Goal: Find contact information: Find contact information

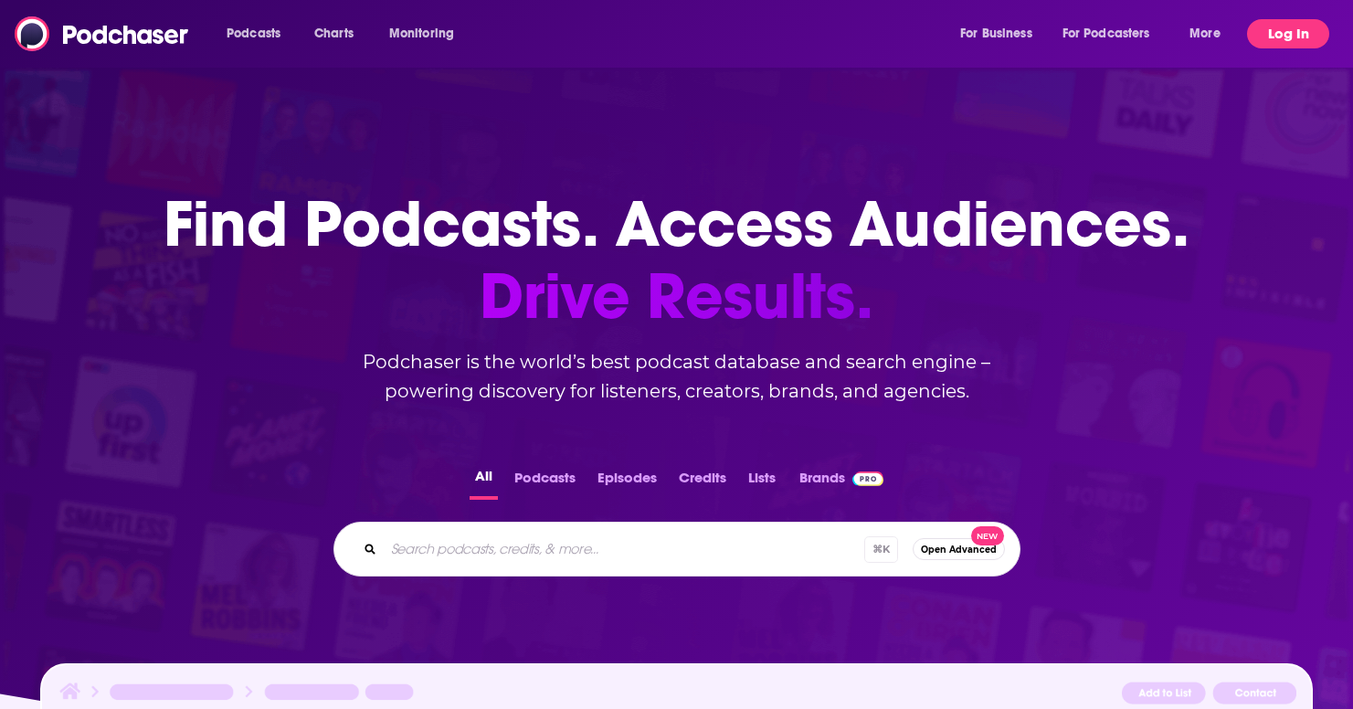
click at [1298, 29] on button "Log In" at bounding box center [1288, 33] width 82 height 29
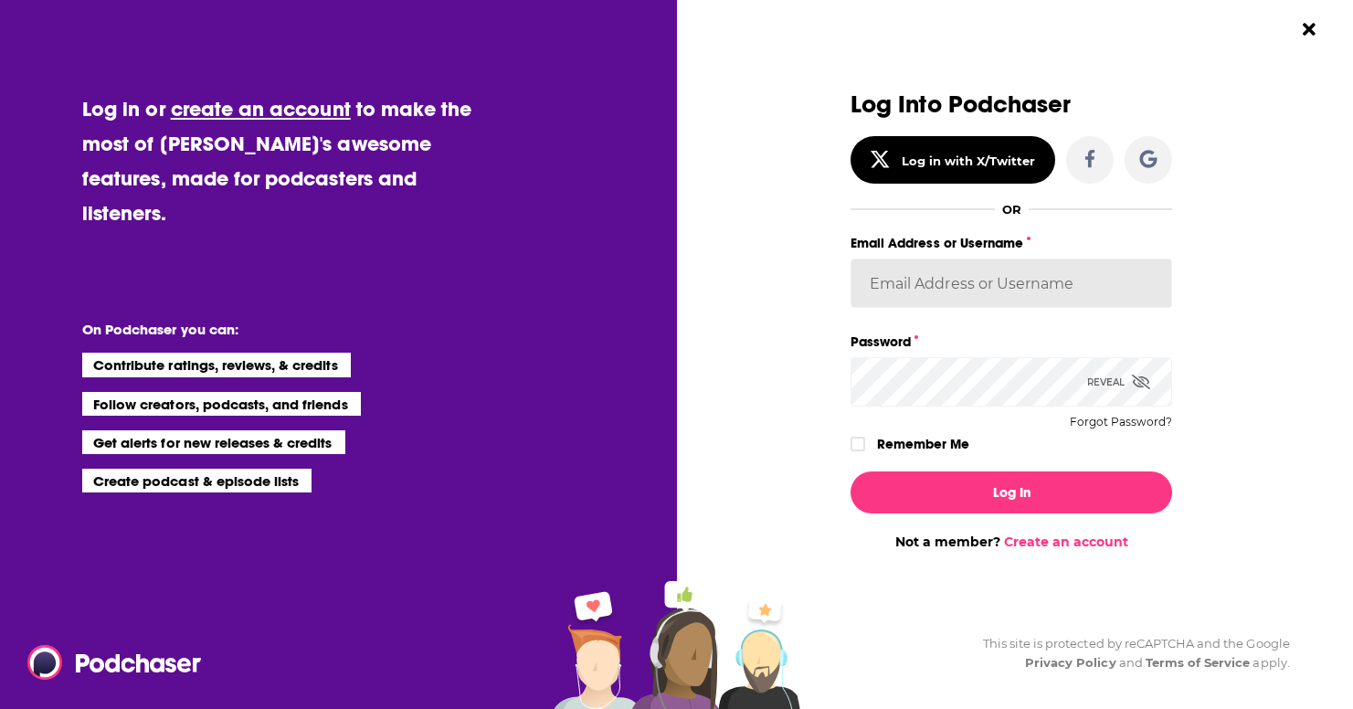
type input "Spiral5-G1"
click at [1012, 492] on button "Log In" at bounding box center [1012, 492] width 322 height 42
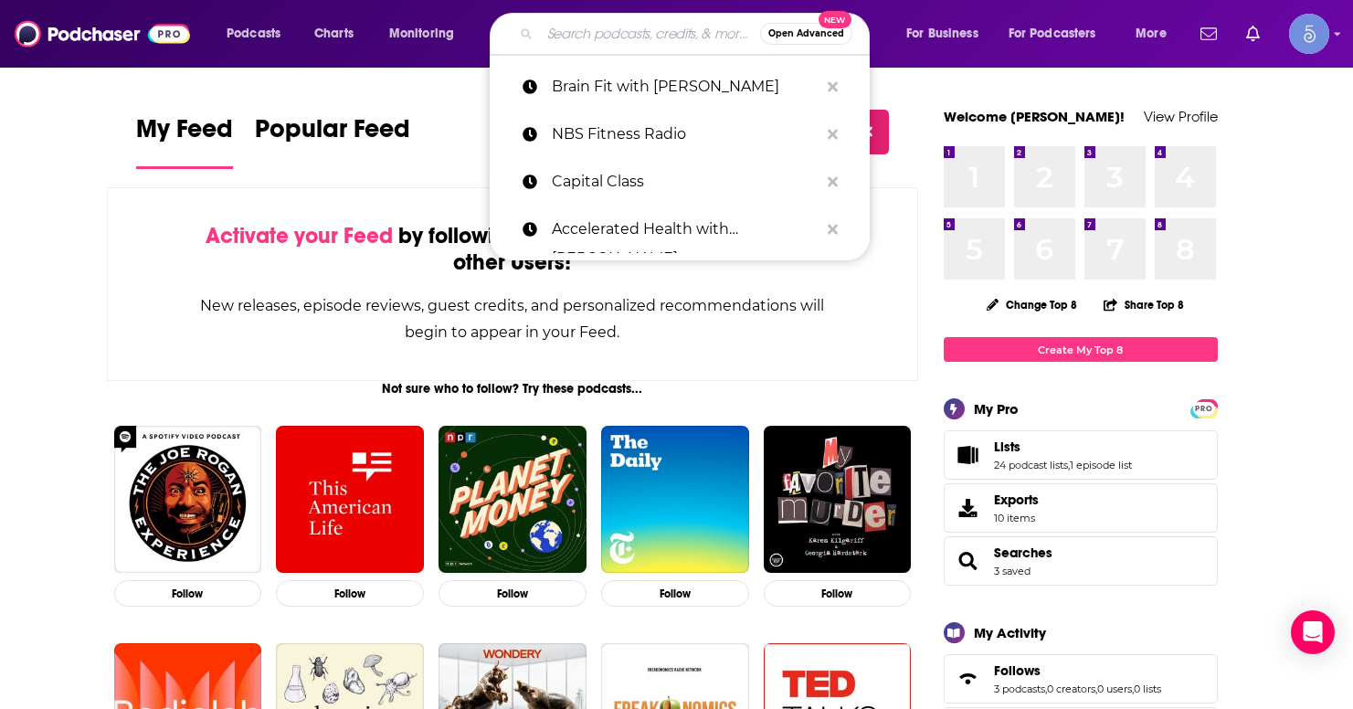
click at [627, 42] on input "Search podcasts, credits, & more..." at bounding box center [650, 33] width 220 height 29
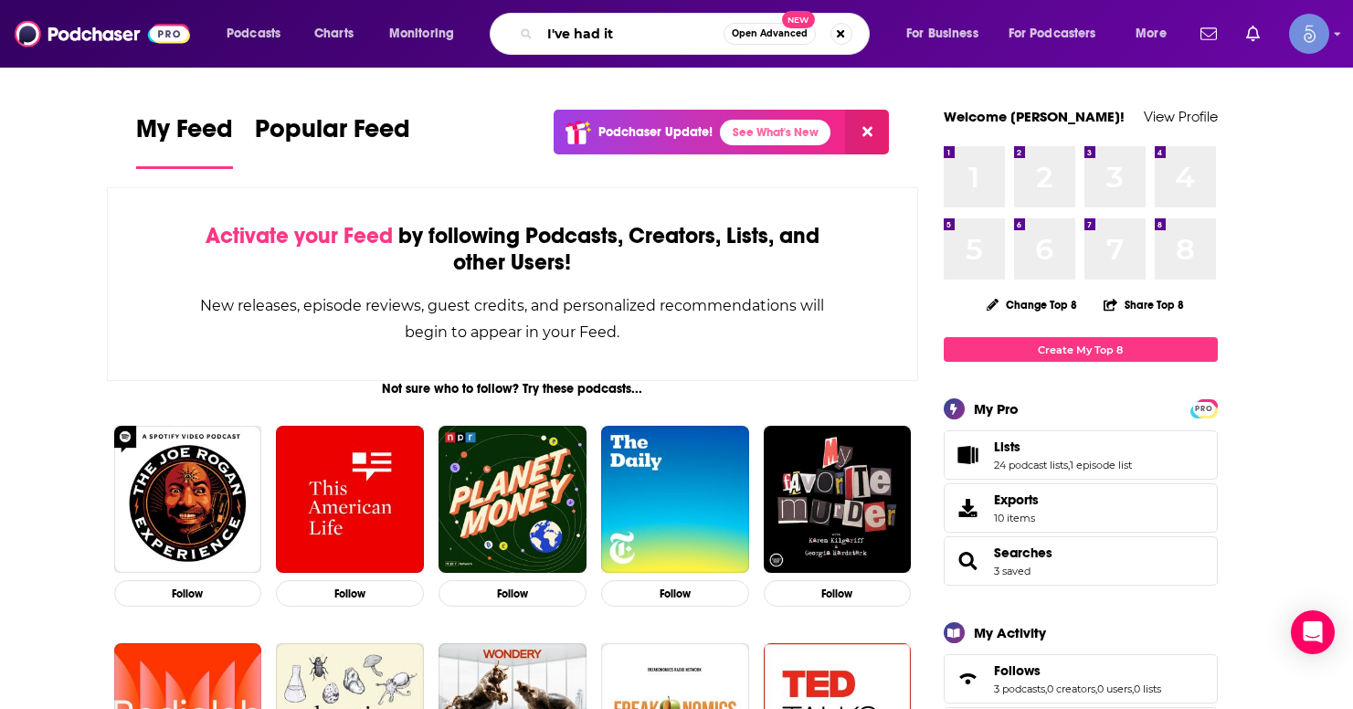
type input "I've had it"
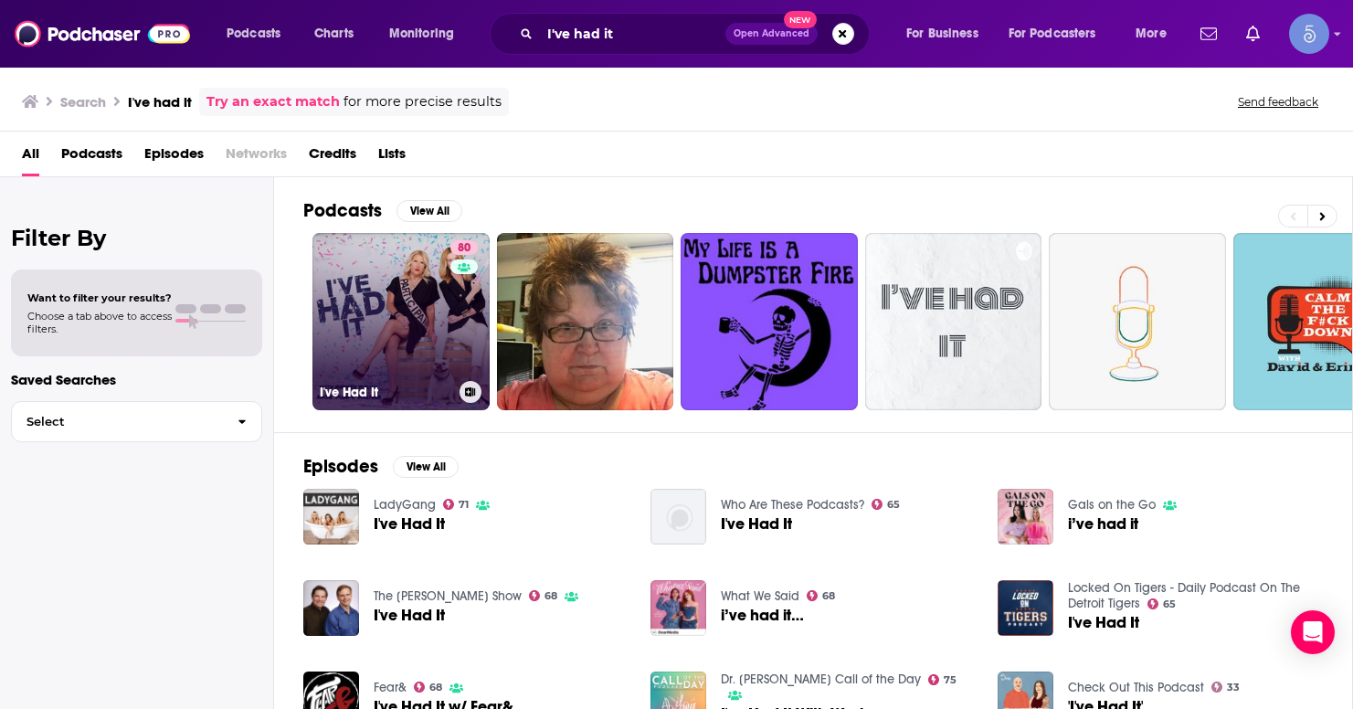
click at [415, 329] on link "80 I've Had It" at bounding box center [400, 321] width 177 height 177
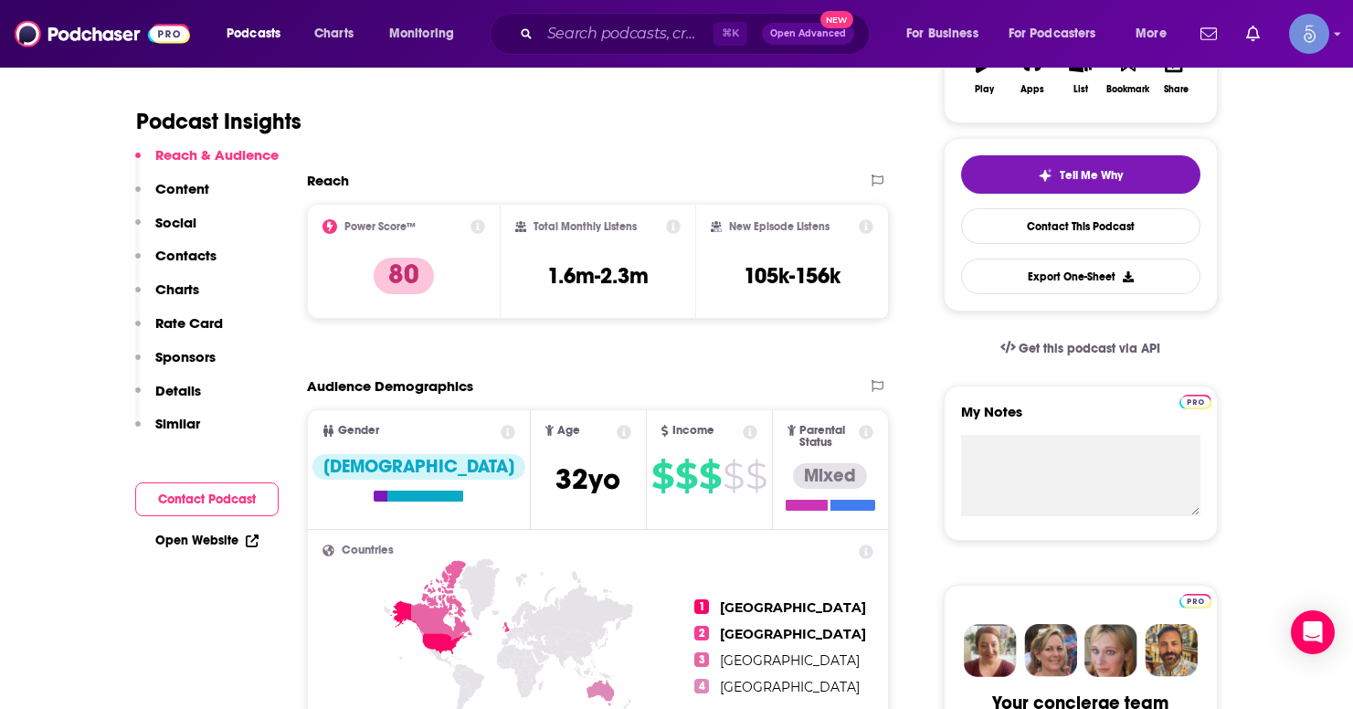
scroll to position [349, 0]
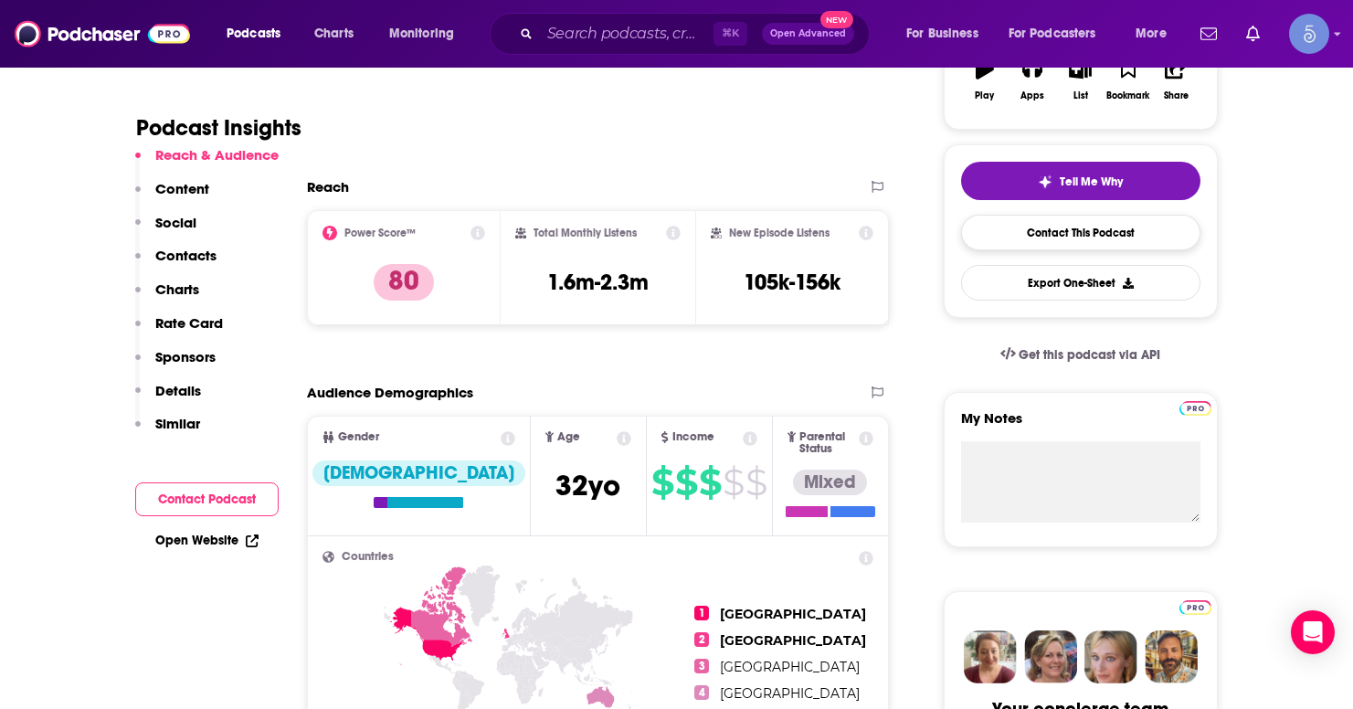
click at [1097, 233] on link "Contact This Podcast" at bounding box center [1080, 233] width 239 height 36
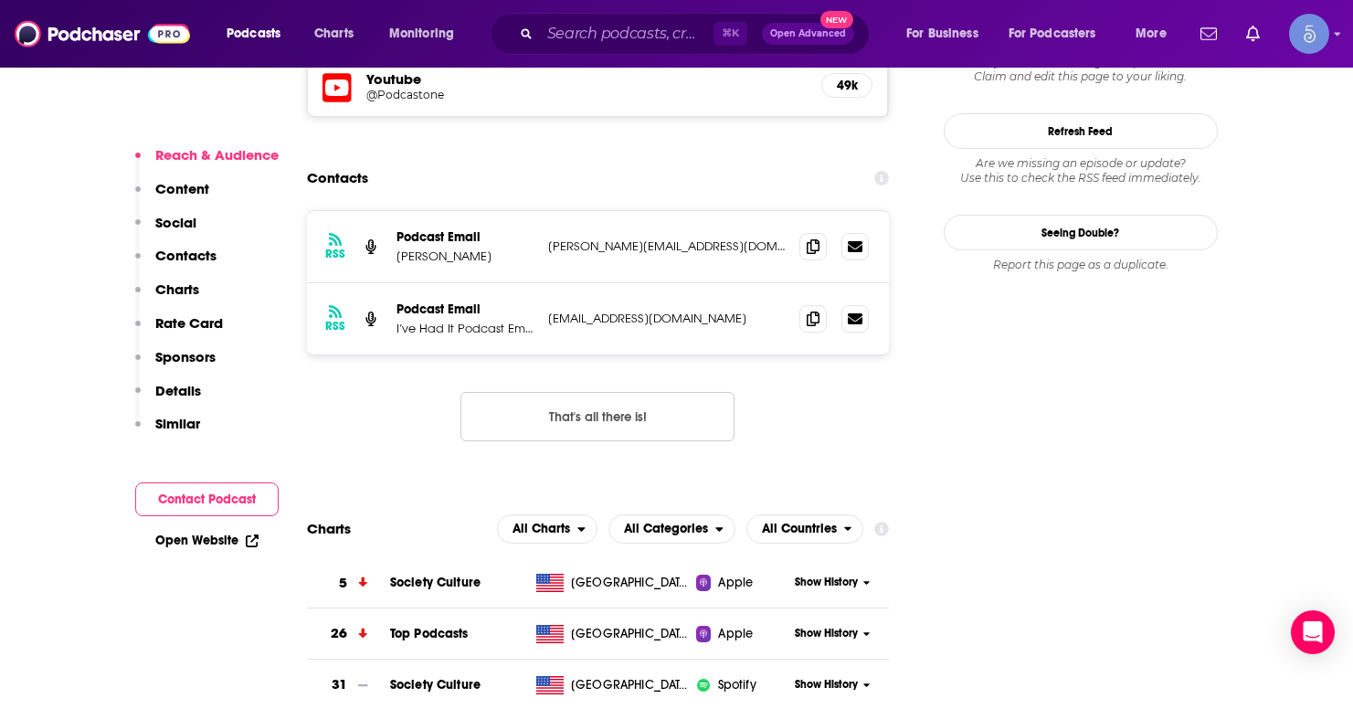
scroll to position [1697, 1]
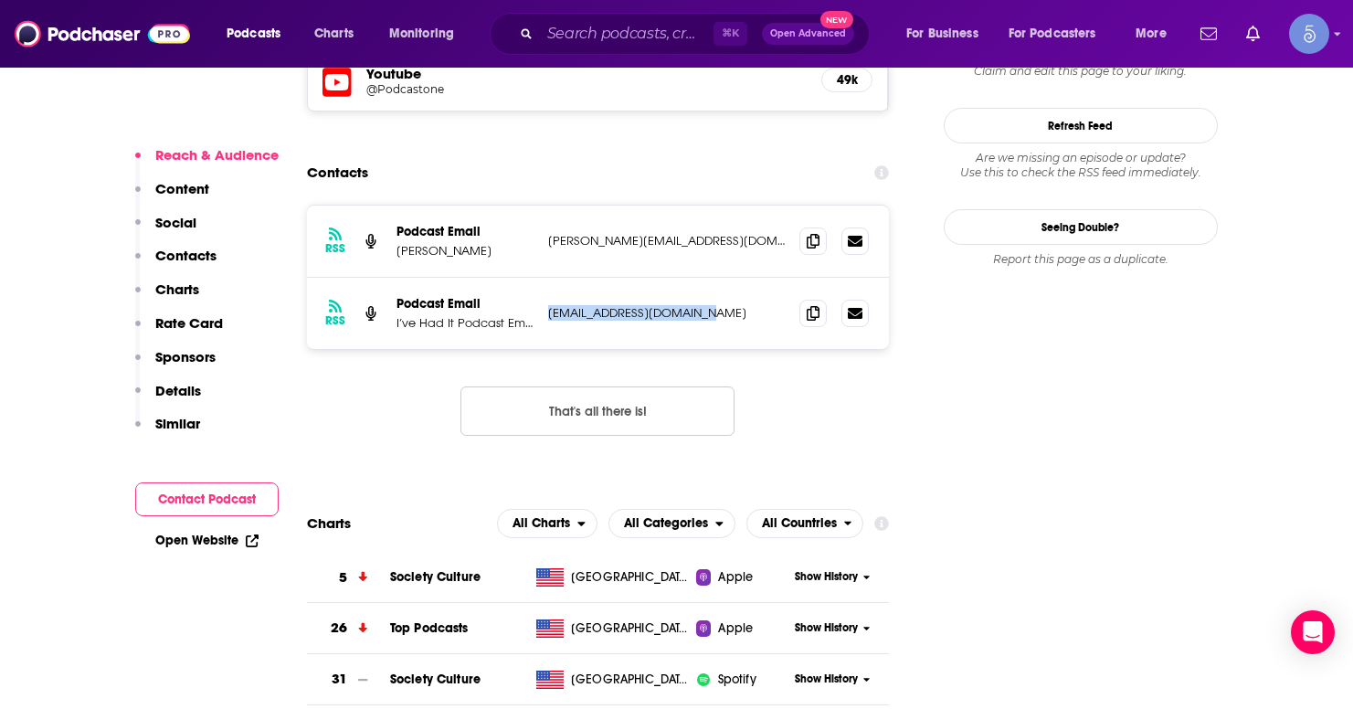
drag, startPoint x: 704, startPoint y: 199, endPoint x: 538, endPoint y: 201, distance: 165.4
click at [538, 278] on div "RSS Podcast Email I’ve Had It Podcast Email [EMAIL_ADDRESS][DOMAIN_NAME] [EMAIL…" at bounding box center [598, 313] width 583 height 71
copy div "I’ve Had It Podcast Email [EMAIL_ADDRESS][DOMAIN_NAME]"
drag, startPoint x: 733, startPoint y: 122, endPoint x: 539, endPoint y: 125, distance: 193.7
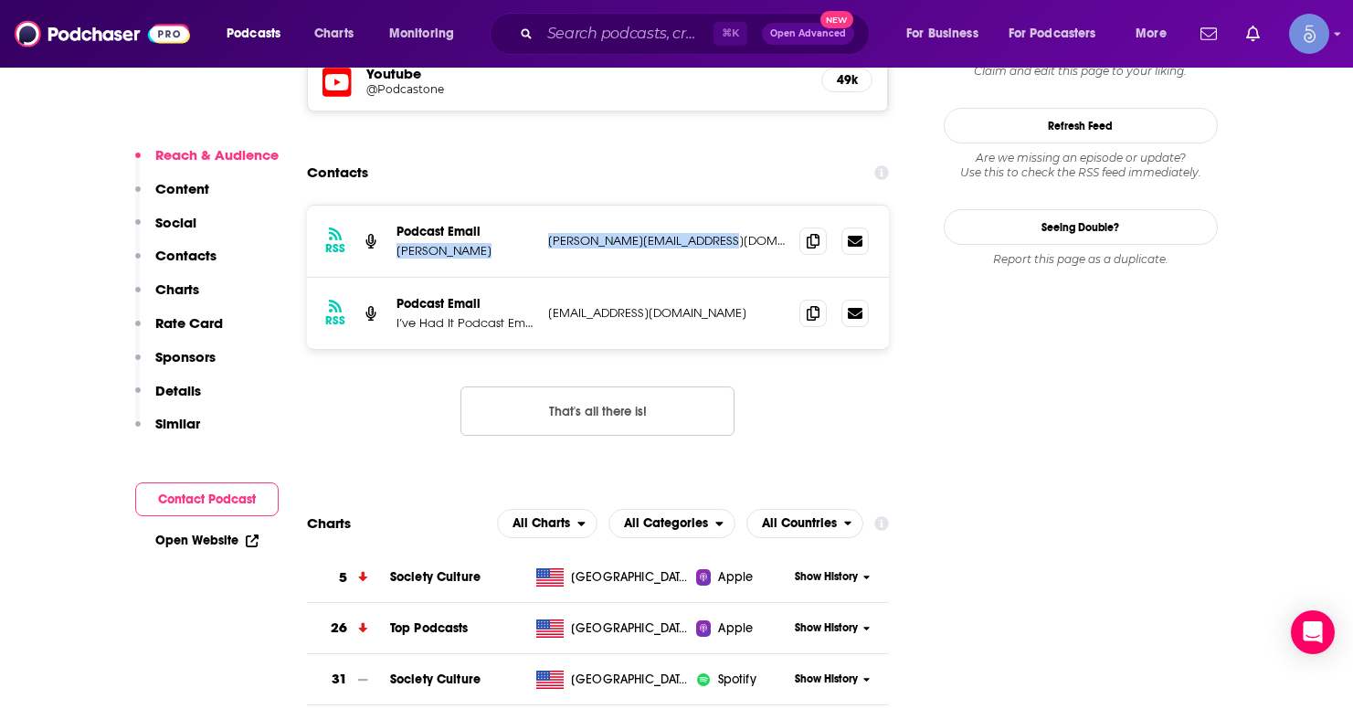
click at [539, 206] on div "RSS Podcast Email [PERSON_NAME] [PERSON_NAME][EMAIL_ADDRESS][DOMAIN_NAME] [PERS…" at bounding box center [598, 242] width 583 height 72
click at [625, 206] on div "RSS Podcast Email [PERSON_NAME] [PERSON_NAME][EMAIL_ADDRESS][DOMAIN_NAME] [PERS…" at bounding box center [598, 242] width 583 height 72
drag, startPoint x: 723, startPoint y: 127, endPoint x: 548, endPoint y: 131, distance: 174.6
click at [548, 233] on p "[PERSON_NAME][EMAIL_ADDRESS][DOMAIN_NAME]" at bounding box center [667, 241] width 238 height 16
copy p "[PERSON_NAME][EMAIL_ADDRESS][DOMAIN_NAME]"
